Goal: Transaction & Acquisition: Purchase product/service

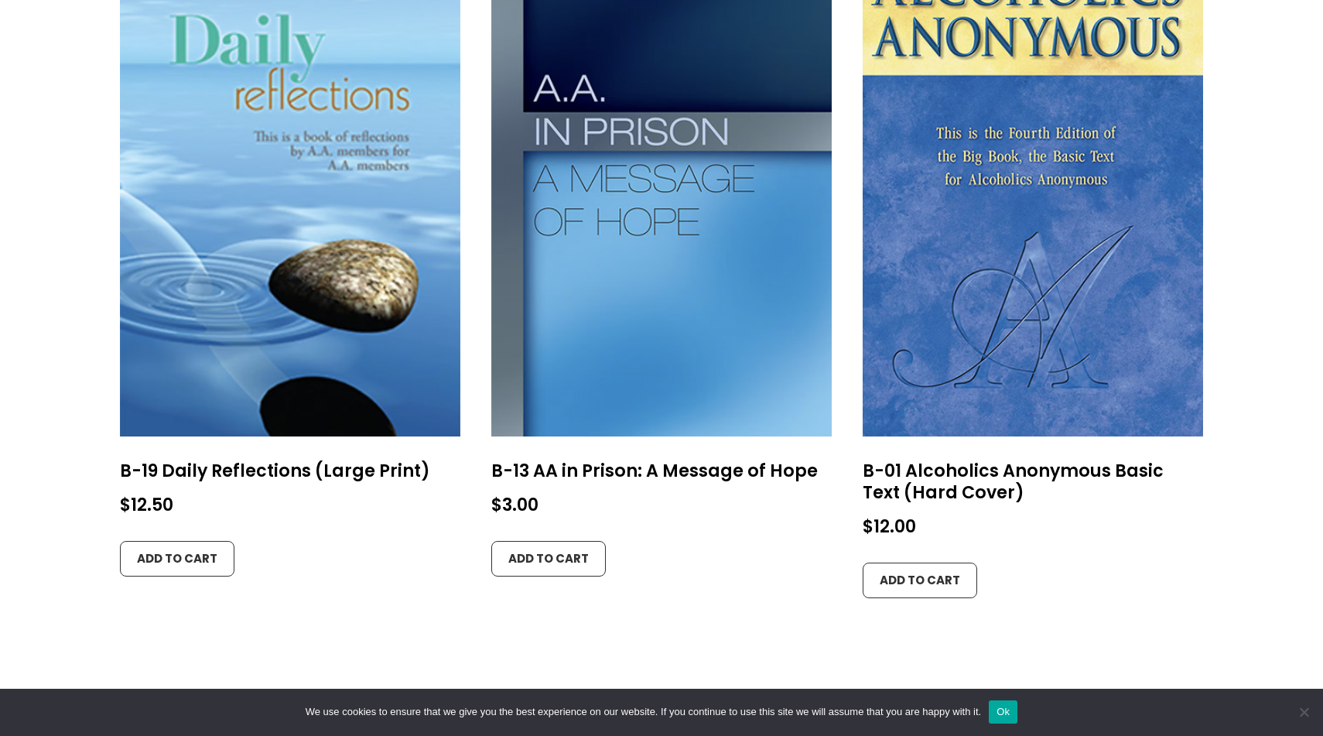
scroll to position [1500, 0]
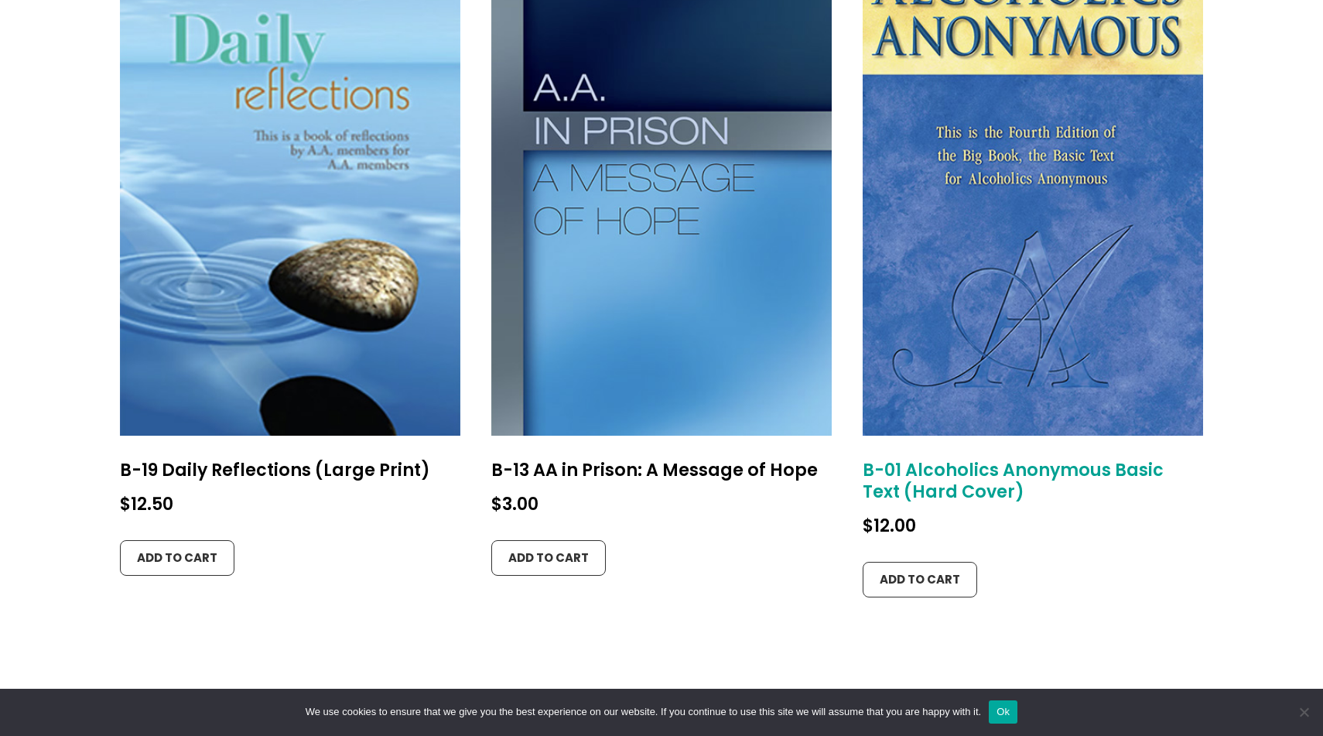
click at [905, 490] on h2 "B-01 Alcoholics Anonymous Basic Text (Hard Cover)" at bounding box center [1033, 481] width 340 height 60
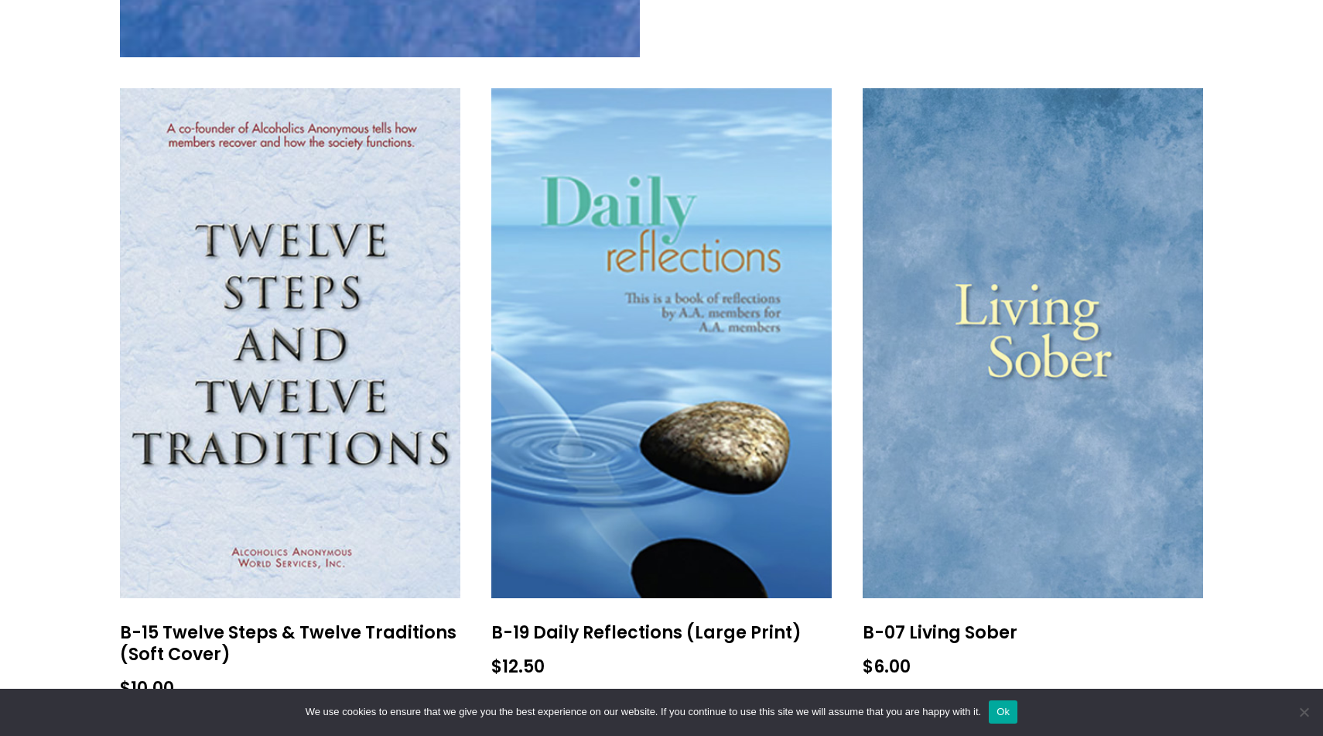
scroll to position [1340, 0]
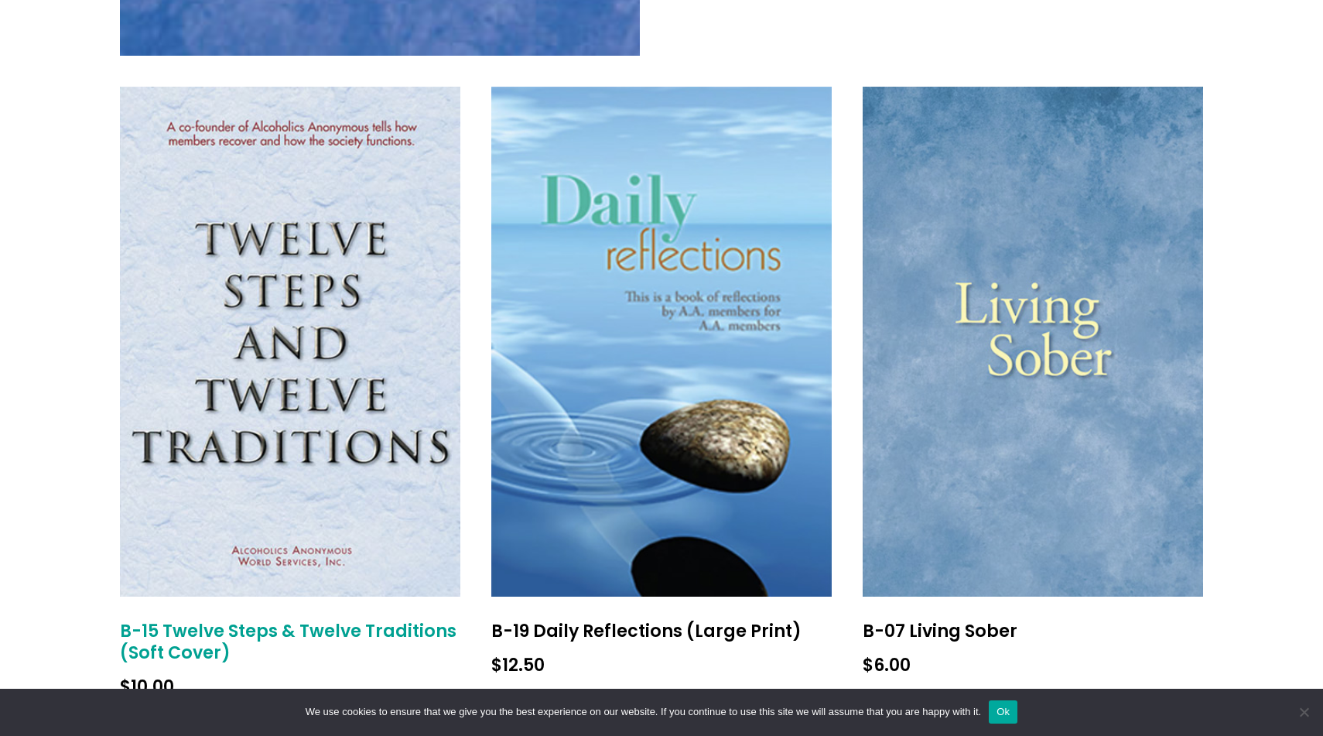
click at [284, 444] on img at bounding box center [290, 342] width 340 height 510
